Goal: Information Seeking & Learning: Learn about a topic

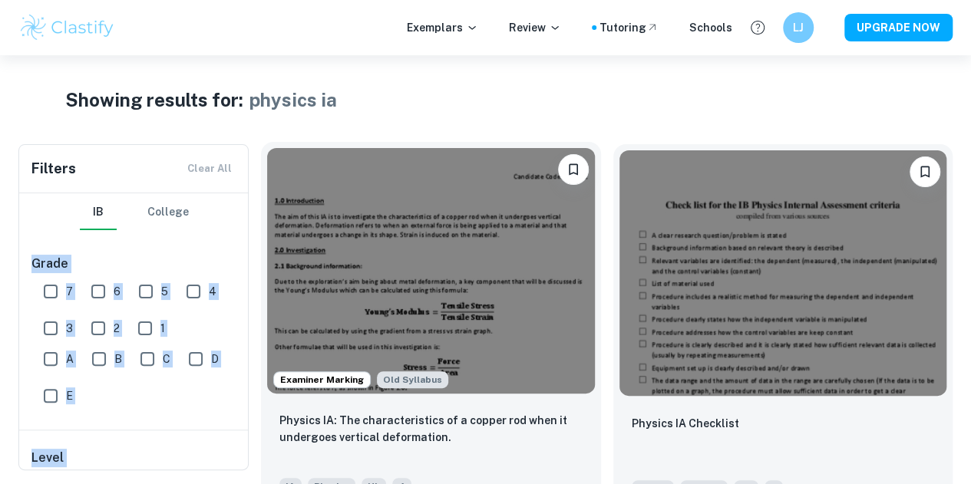
drag, startPoint x: 187, startPoint y: 218, endPoint x: 367, endPoint y: 178, distance: 183.9
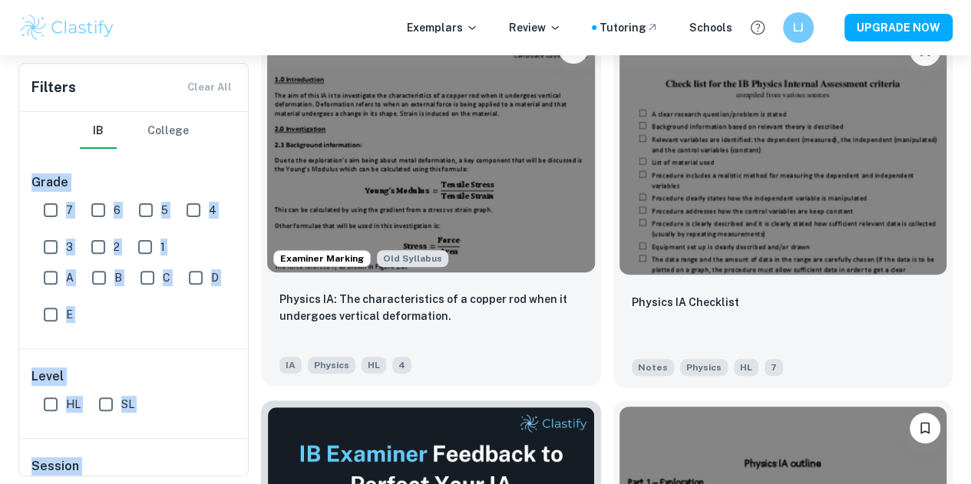
scroll to position [125, 0]
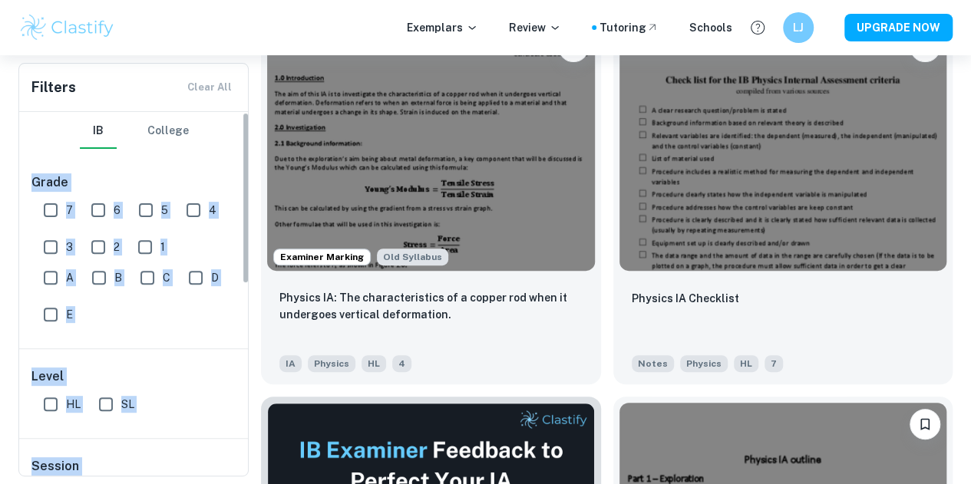
click at [162, 218] on span "5" at bounding box center [164, 210] width 7 height 17
click at [161, 218] on input "5" at bounding box center [145, 210] width 31 height 31
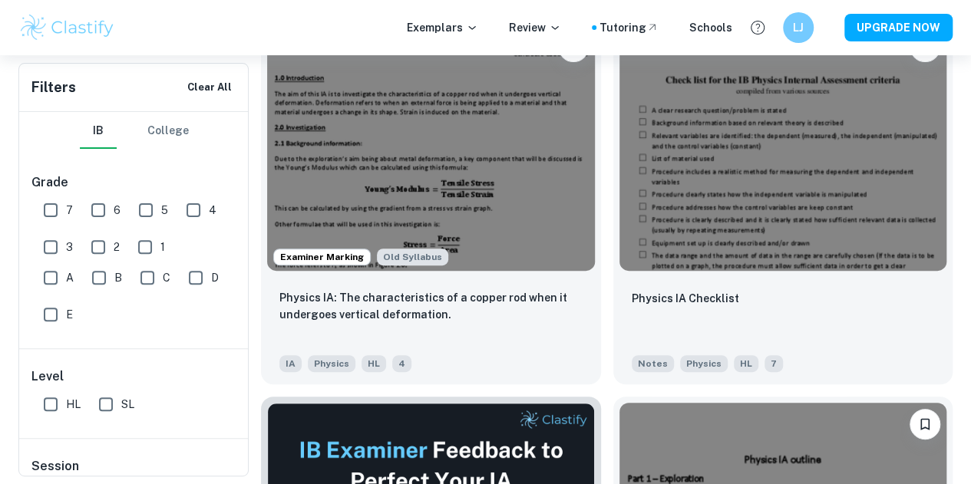
click at [173, 127] on button "College" at bounding box center [167, 130] width 41 height 37
click at [150, 212] on input "5" at bounding box center [145, 210] width 31 height 31
checkbox input "false"
click at [150, 237] on input "1" at bounding box center [145, 247] width 31 height 31
checkbox input "false"
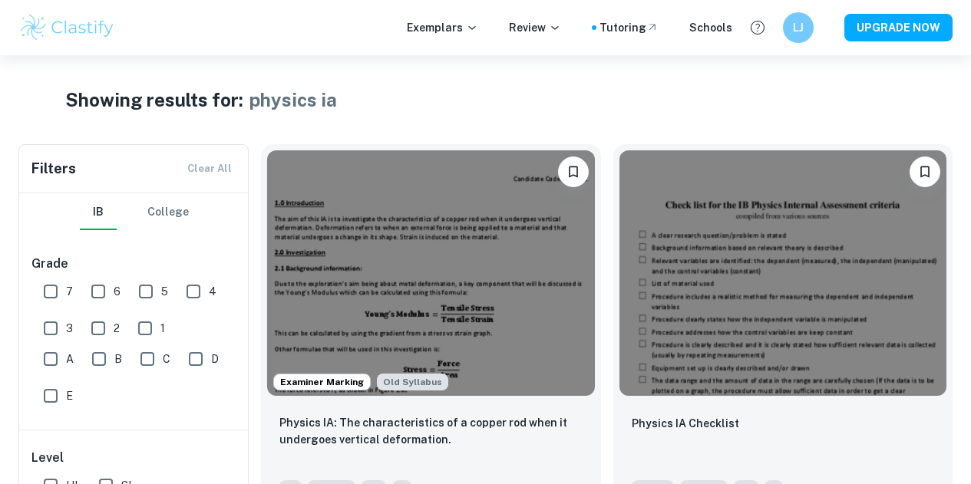
scroll to position [125, 0]
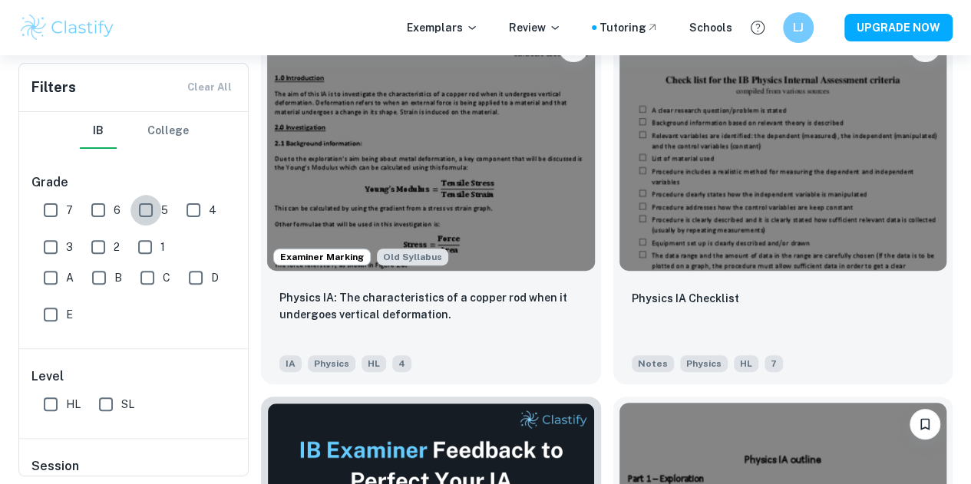
click at [143, 213] on input "5" at bounding box center [145, 210] width 31 height 31
checkbox input "false"
click at [213, 91] on button "Clear All" at bounding box center [209, 87] width 52 height 23
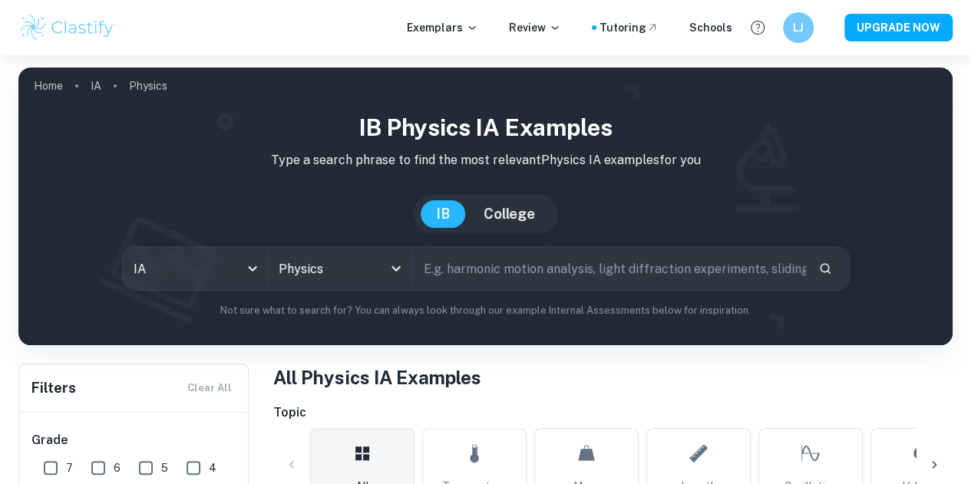
click at [489, 286] on input "text" at bounding box center [609, 268] width 393 height 43
type input "corn oil"
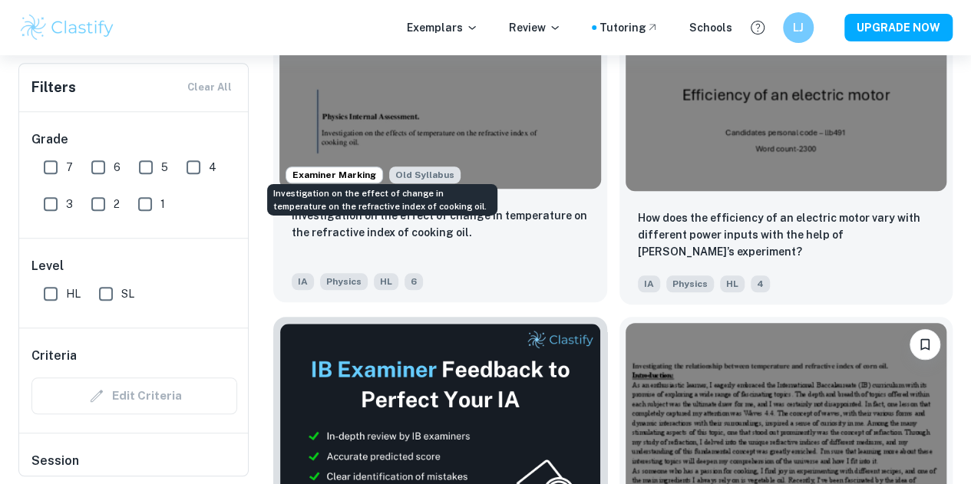
scroll to position [581, 0]
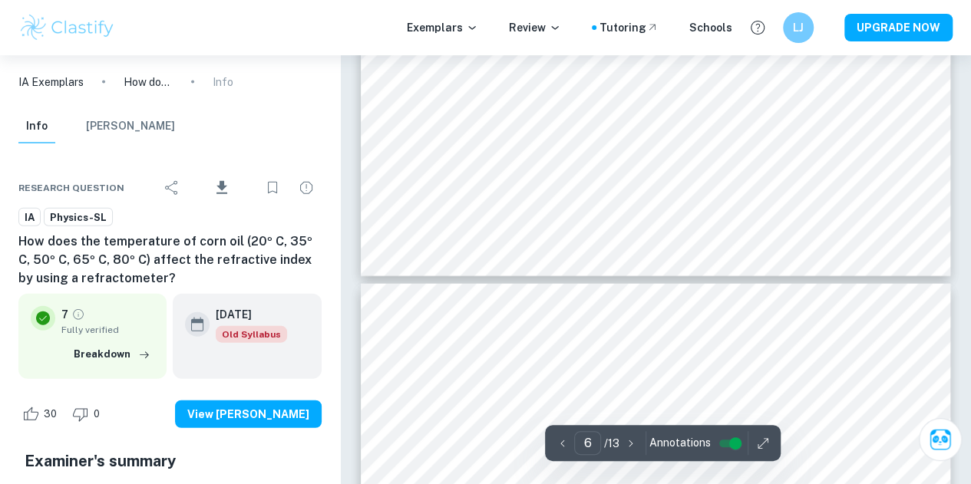
scroll to position [4575, 0]
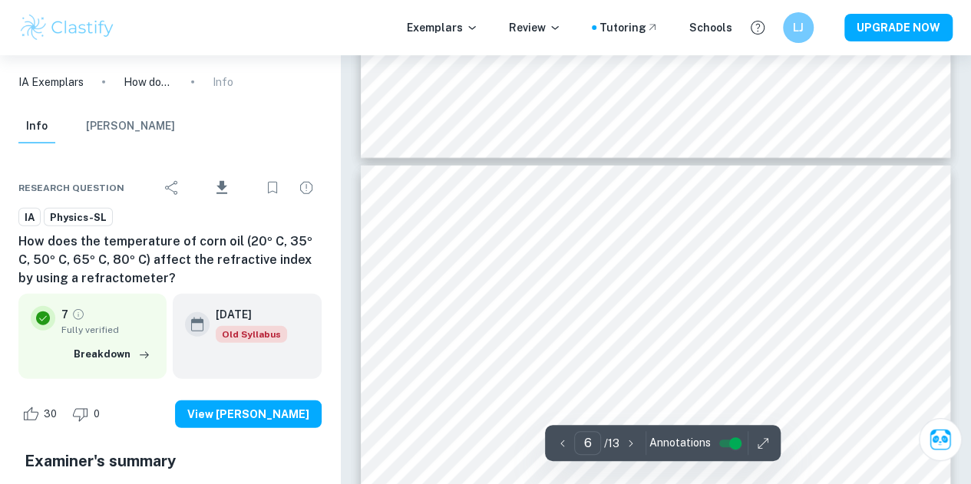
type input "7"
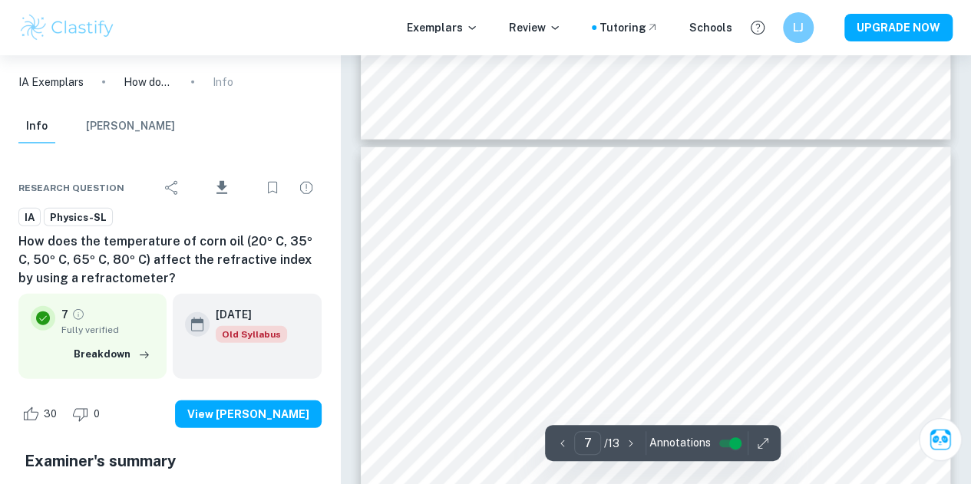
scroll to position [4732, 0]
